Goal: Information Seeking & Learning: Learn about a topic

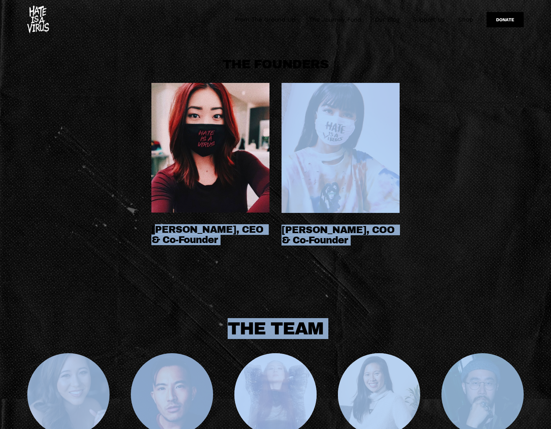
drag, startPoint x: 155, startPoint y: 128, endPoint x: 516, endPoint y: 372, distance: 435.6
click at [516, 372] on article "THE FOUNDERS [PERSON_NAME], CEO & Co-Founder" at bounding box center [275, 431] width 551 height 863
click at [520, 362] on img at bounding box center [482, 394] width 82 height 83
click at [493, 379] on img at bounding box center [482, 394] width 82 height 83
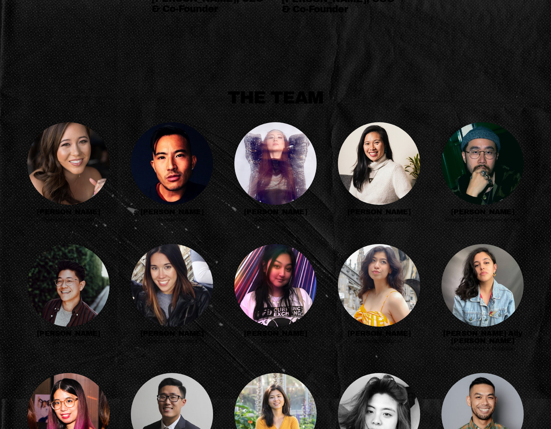
click at [516, 225] on ul "[PERSON_NAME] Operations Manager [PERSON_NAME] Researcher [PERSON_NAME] General…" at bounding box center [275, 358] width 540 height 473
drag, startPoint x: 485, startPoint y: 215, endPoint x: 487, endPoint y: 190, distance: 25.6
click at [485, 215] on h2 "[PERSON_NAME]" at bounding box center [482, 211] width 82 height 7
click at [487, 188] on img at bounding box center [482, 163] width 82 height 83
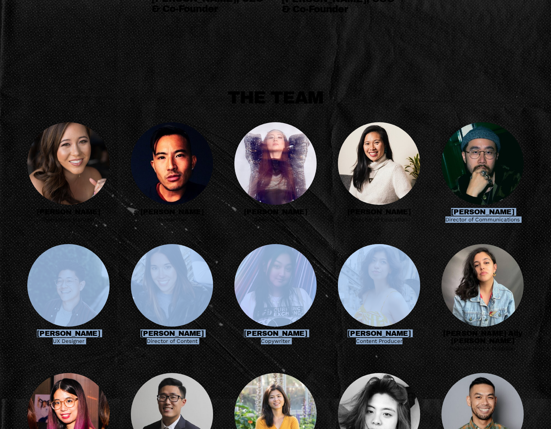
drag, startPoint x: 445, startPoint y: 214, endPoint x: 528, endPoint y: 243, distance: 87.7
click at [528, 243] on ul "[PERSON_NAME] Operations Manager [PERSON_NAME] Researcher [PERSON_NAME] General…" at bounding box center [275, 358] width 540 height 473
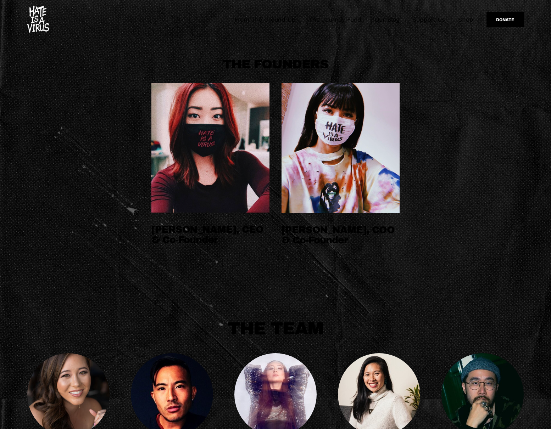
drag, startPoint x: 133, startPoint y: 221, endPoint x: 308, endPoint y: 252, distance: 177.1
click at [405, 273] on div "THE FOUNDERS [PERSON_NAME], CEO & Co-Founder" at bounding box center [275, 160] width 540 height 243
drag, startPoint x: 218, startPoint y: 239, endPoint x: 180, endPoint y: 214, distance: 45.5
click at [218, 239] on h4 "[PERSON_NAME], CEO & Co-Founder" at bounding box center [210, 235] width 118 height 21
click at [32, 17] on img at bounding box center [38, 20] width 22 height 28
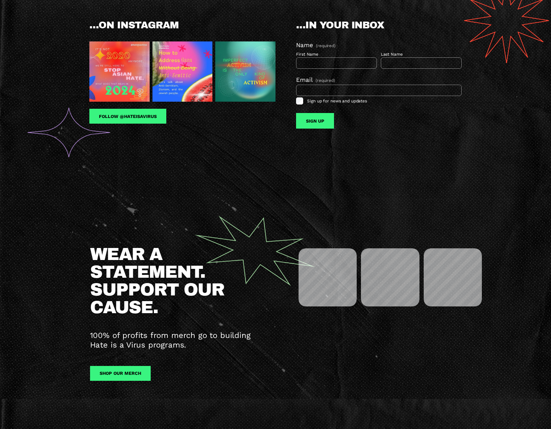
scroll to position [802, 0]
